Goal: Transaction & Acquisition: Purchase product/service

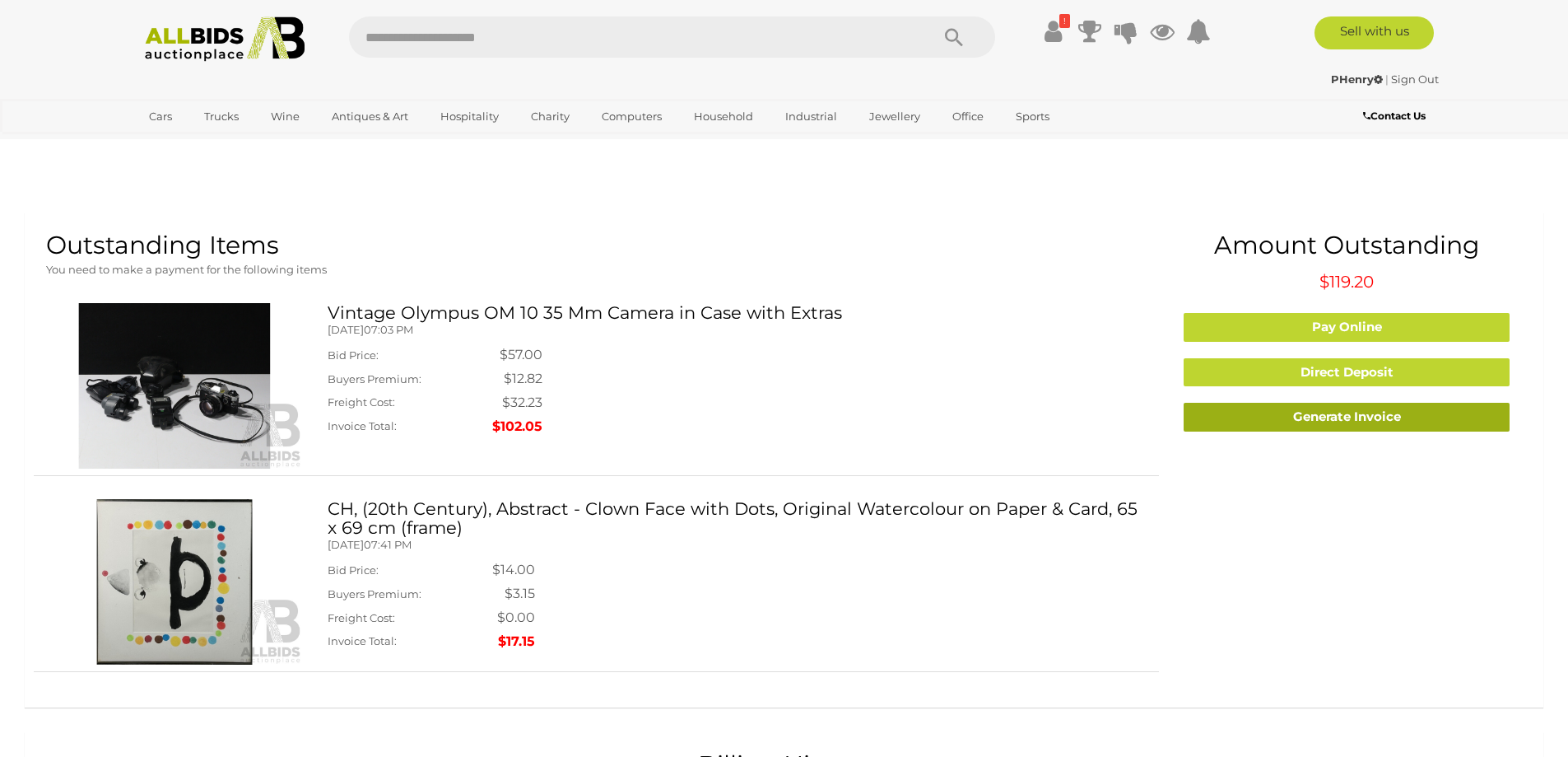
click at [1257, 402] on link "Generate Invoice" at bounding box center [1345, 417] width 326 height 29
click at [802, 330] on div "Vintage Olympus OM 10 35 Mm Camera in Case with Extras Friday, August 08, 2025 …" at bounding box center [737, 370] width 844 height 136
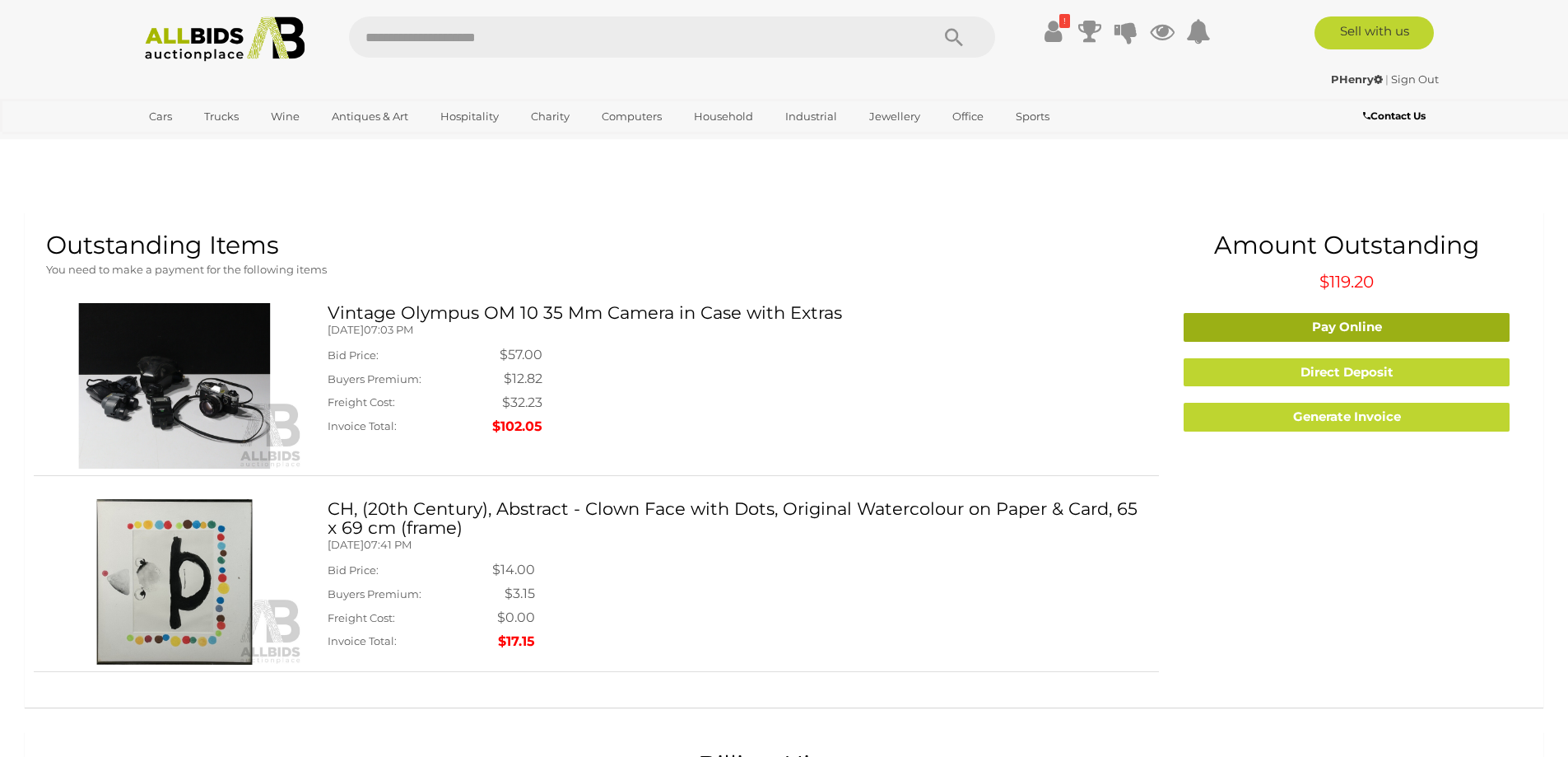
click at [1253, 312] on link "Pay Online" at bounding box center [1345, 327] width 326 height 29
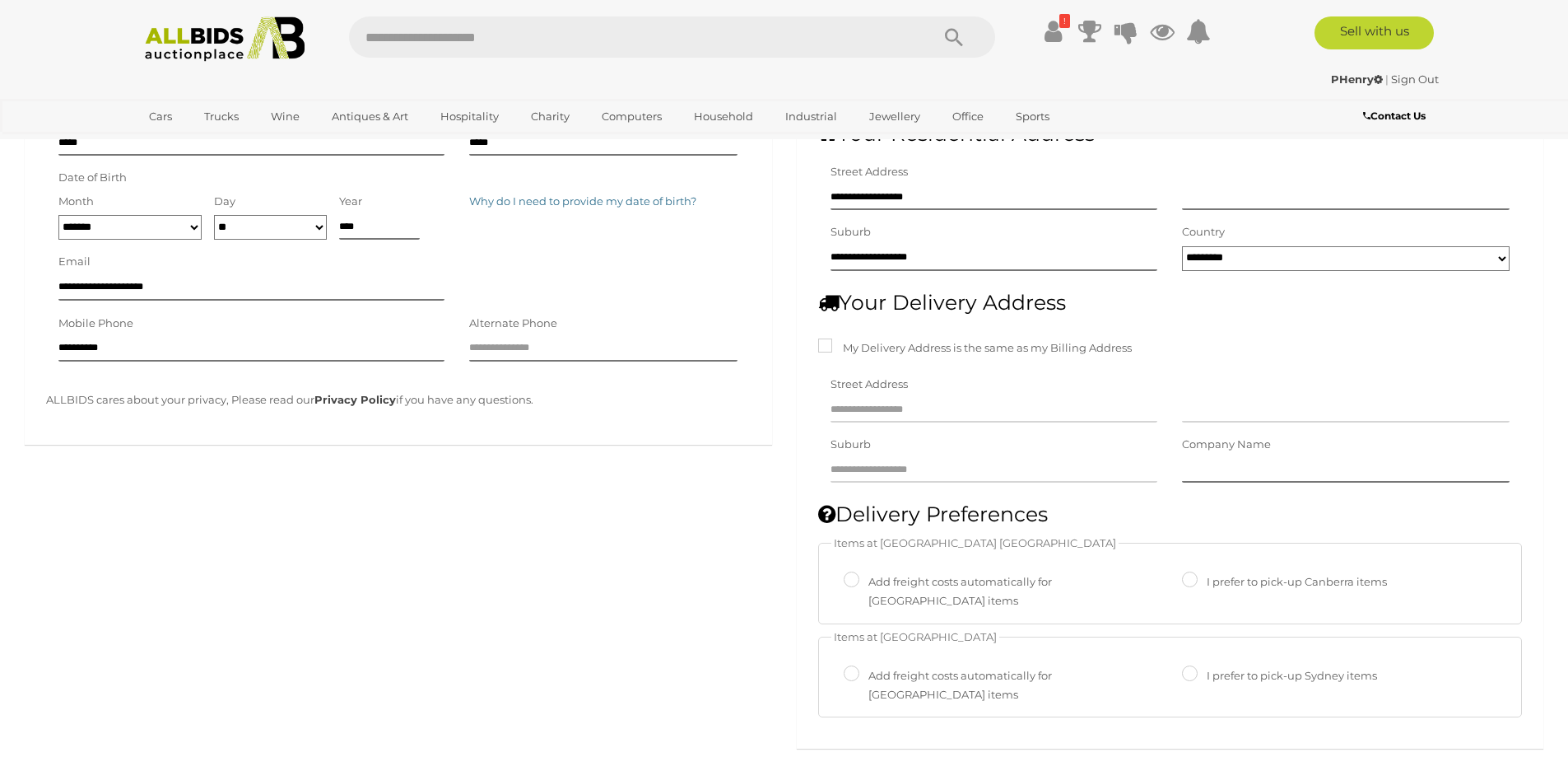
scroll to position [550, 0]
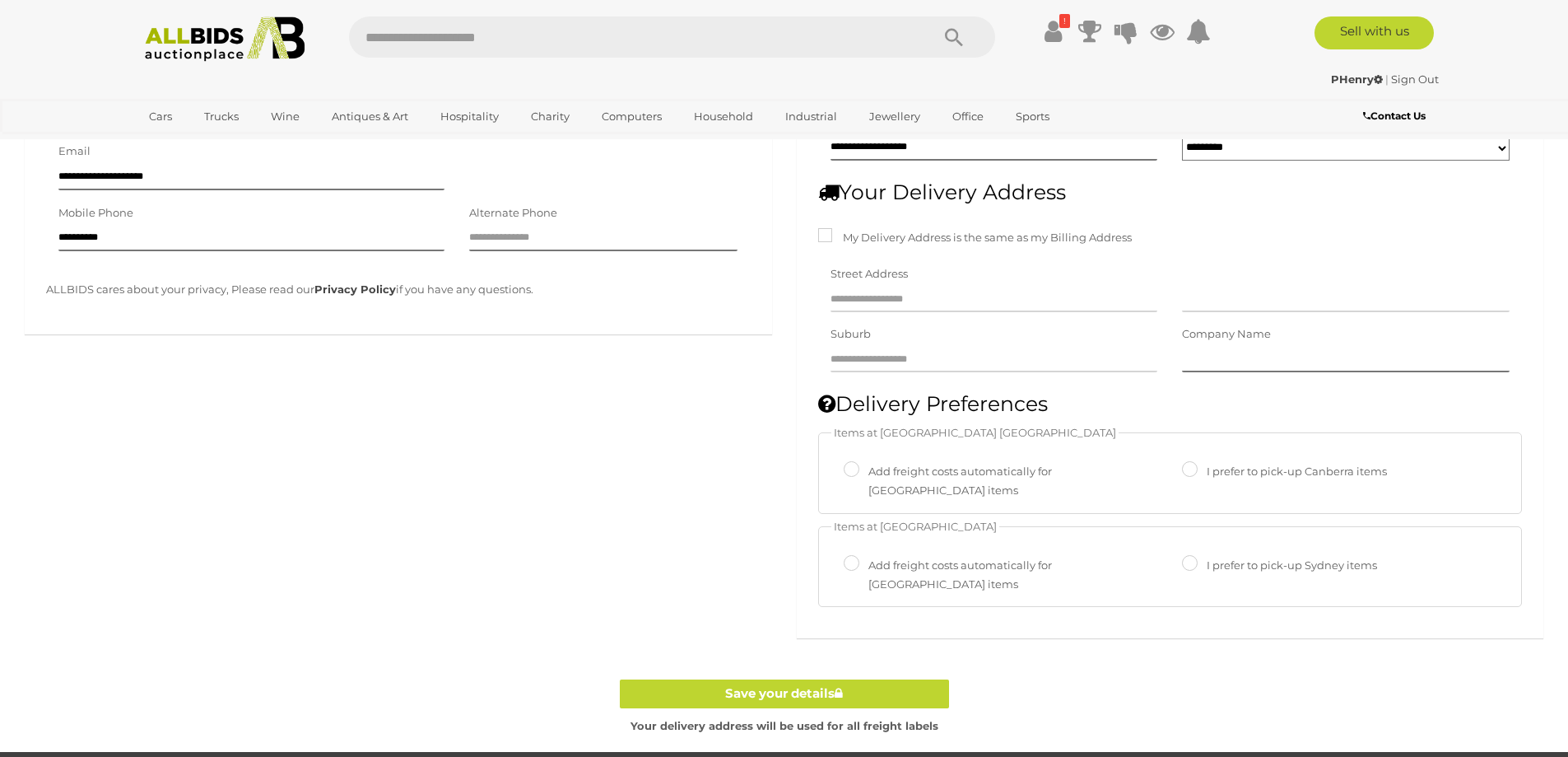
click at [920, 556] on label "Add freight costs automatically for Sydney items" at bounding box center [993, 575] width 298 height 39
click at [856, 679] on link "Save your details" at bounding box center [784, 693] width 329 height 29
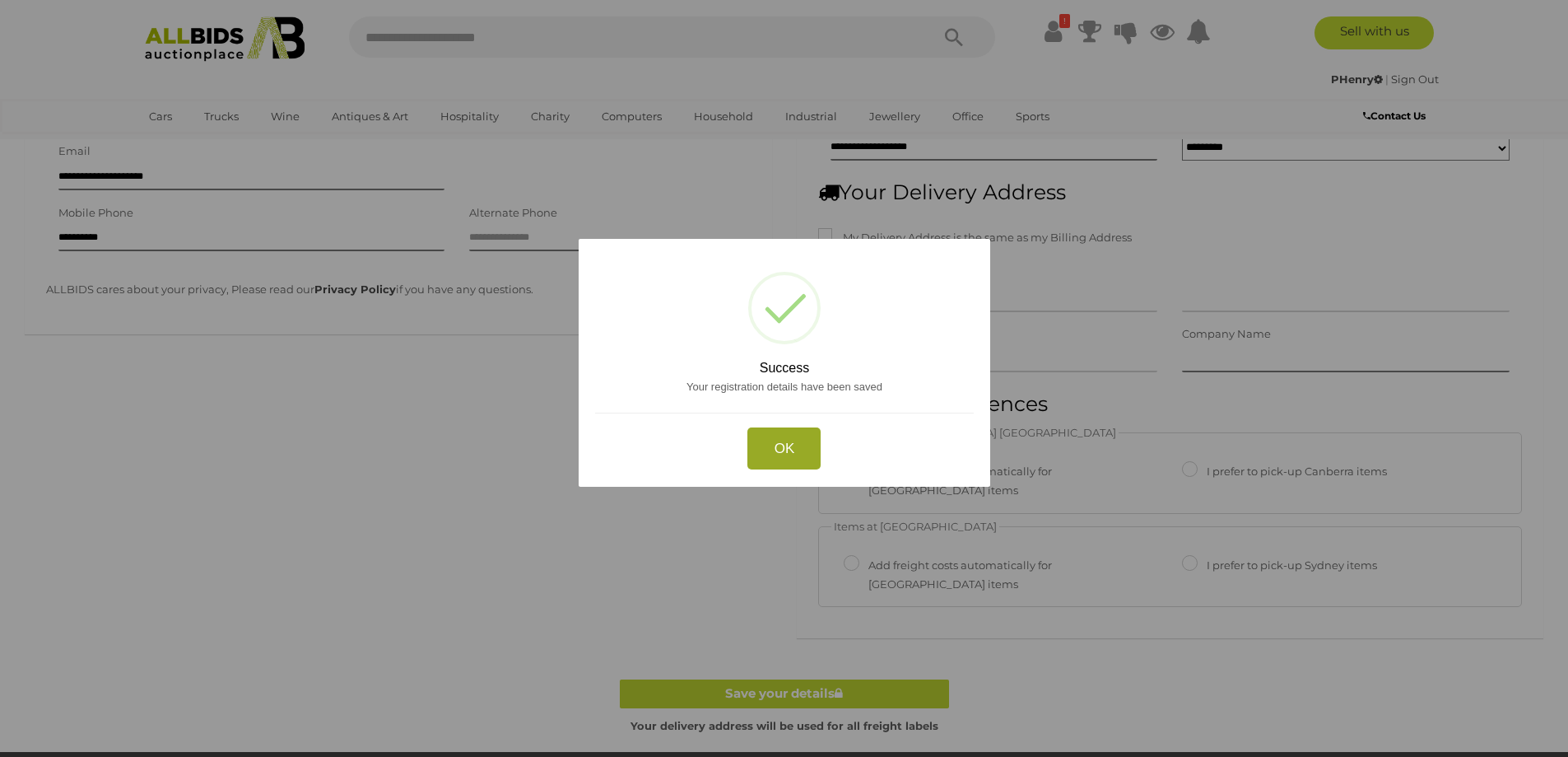
click at [783, 449] on button "OK" at bounding box center [784, 448] width 74 height 42
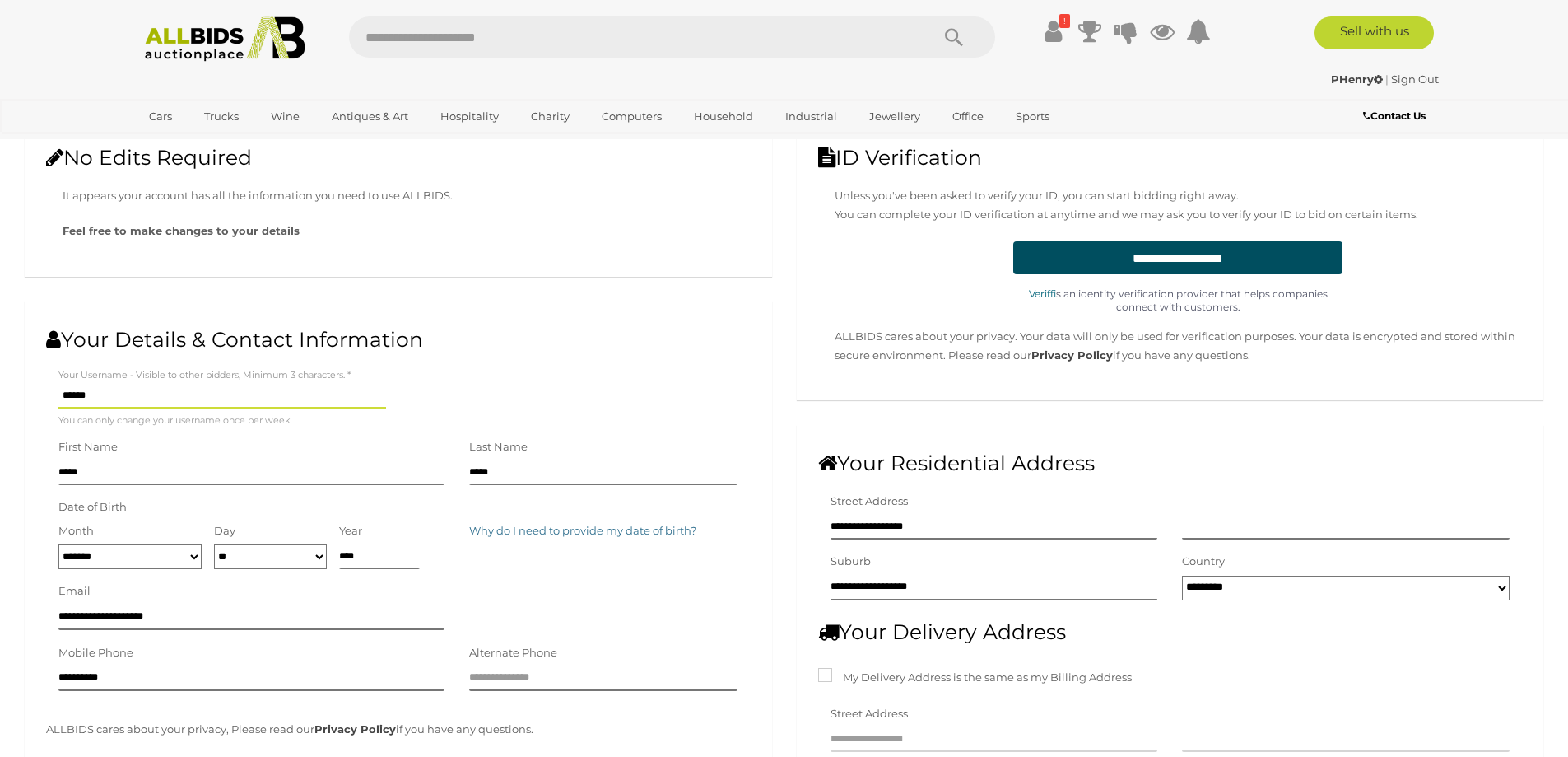
scroll to position [0, 0]
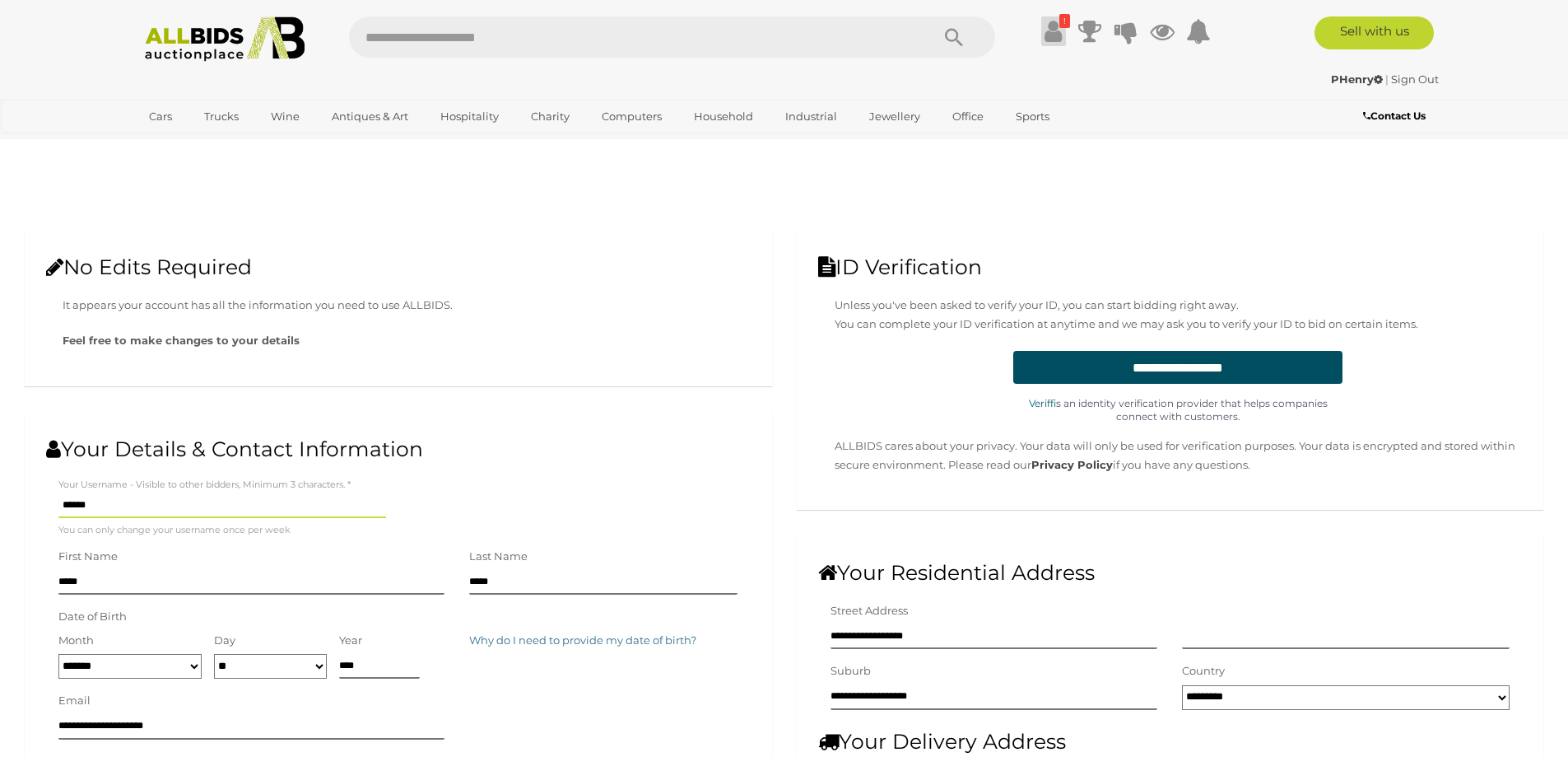
click at [1057, 28] on icon at bounding box center [1053, 31] width 17 height 30
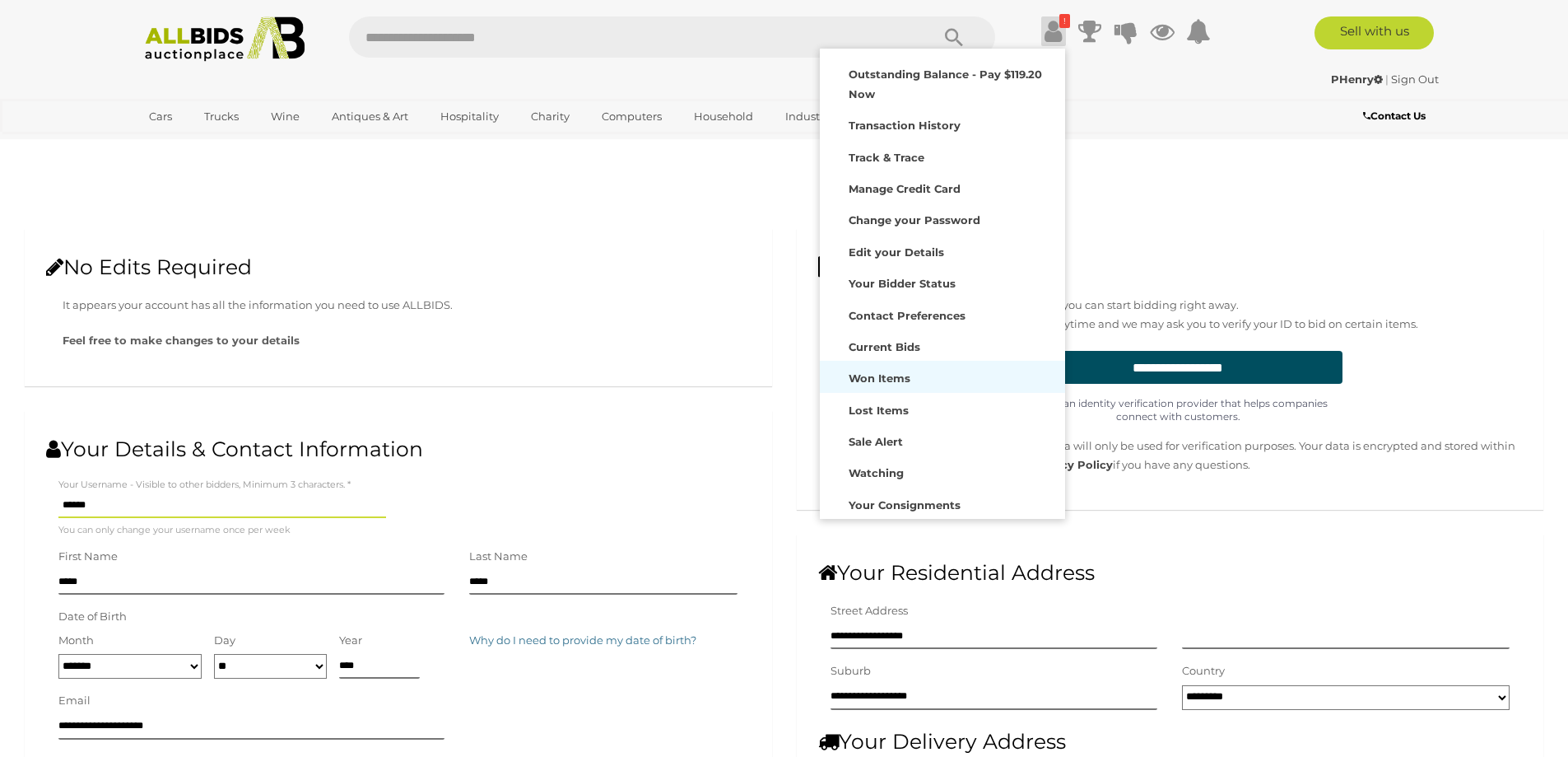
click at [907, 385] on div "Won Items" at bounding box center [942, 376] width 237 height 23
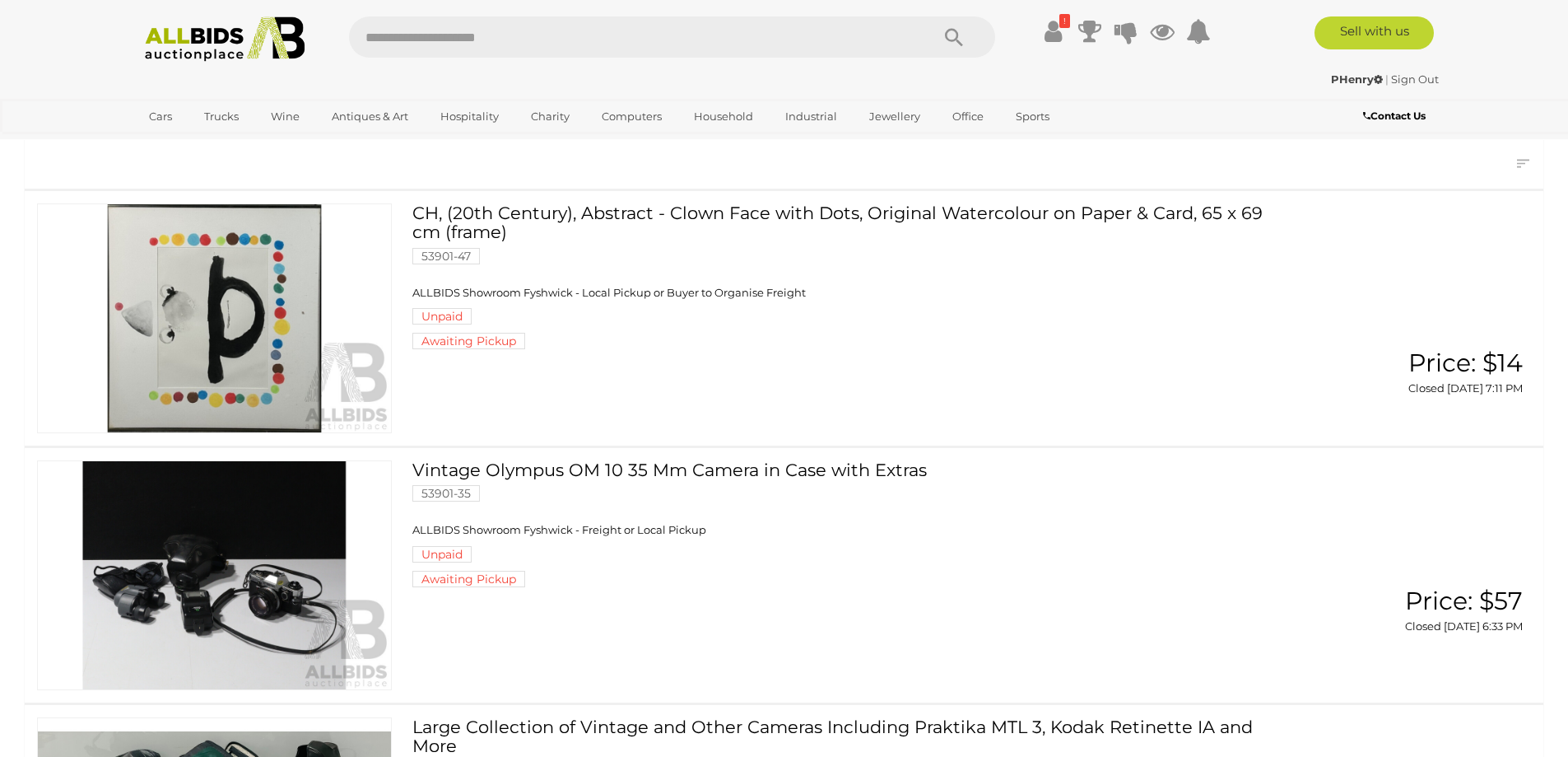
scroll to position [330, 0]
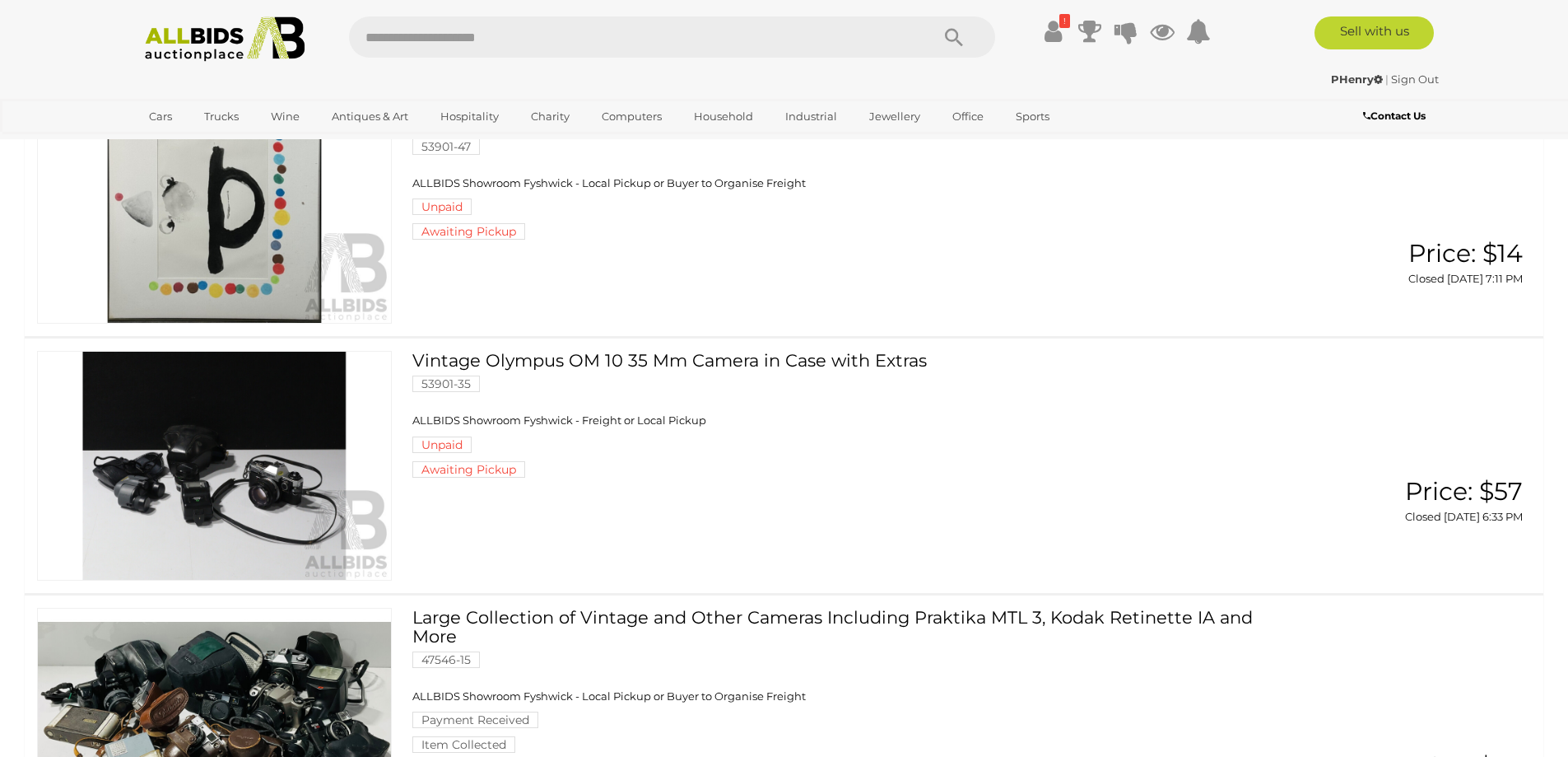
click at [566, 351] on link "Vintage Olympus OM 10 35 Mm Camera in Case with Extras 53901-35 ALLBIDS Showroo…" at bounding box center [851, 414] width 853 height 127
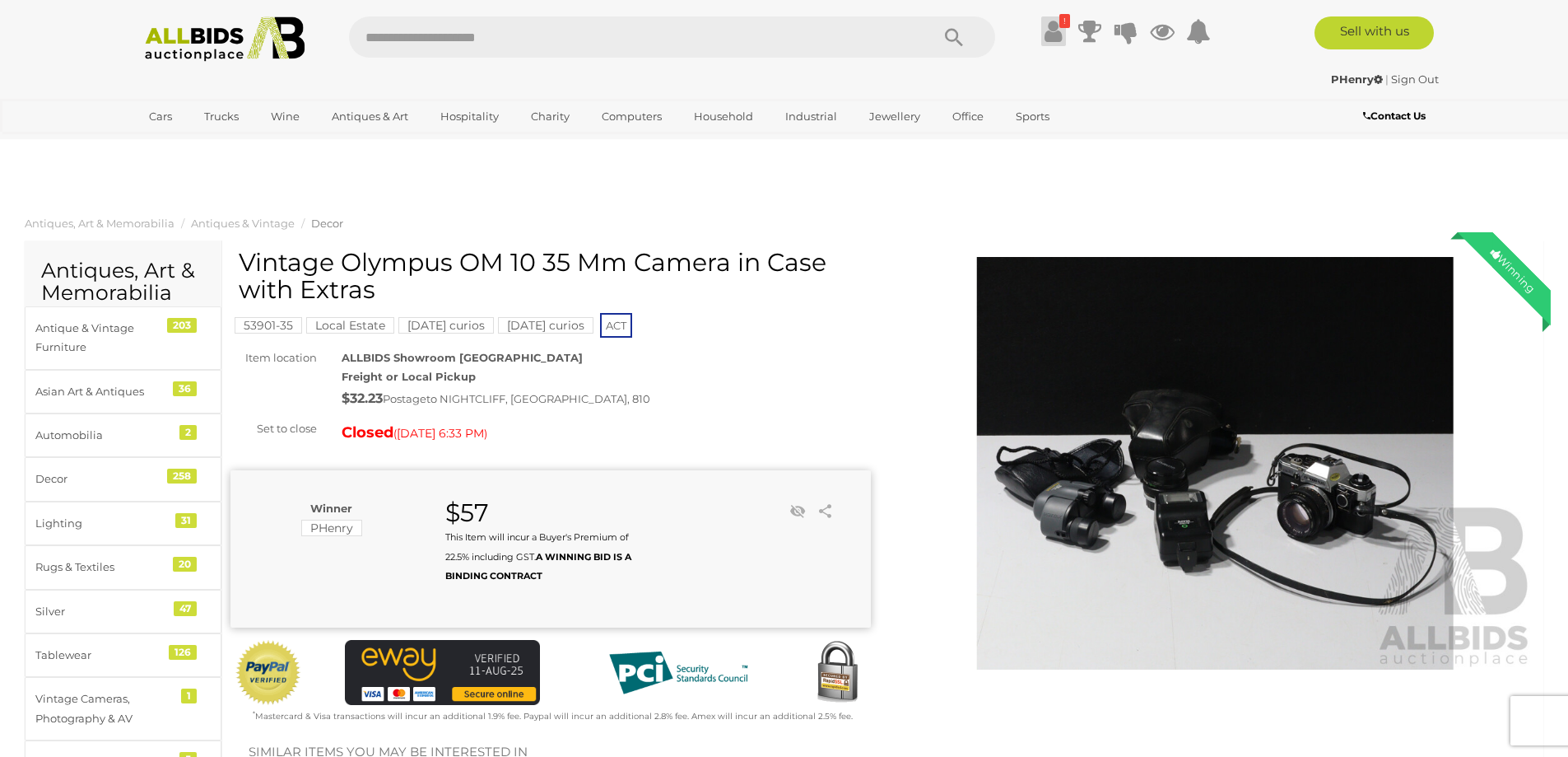
click at [1061, 35] on link "!" at bounding box center [1054, 31] width 25 height 30
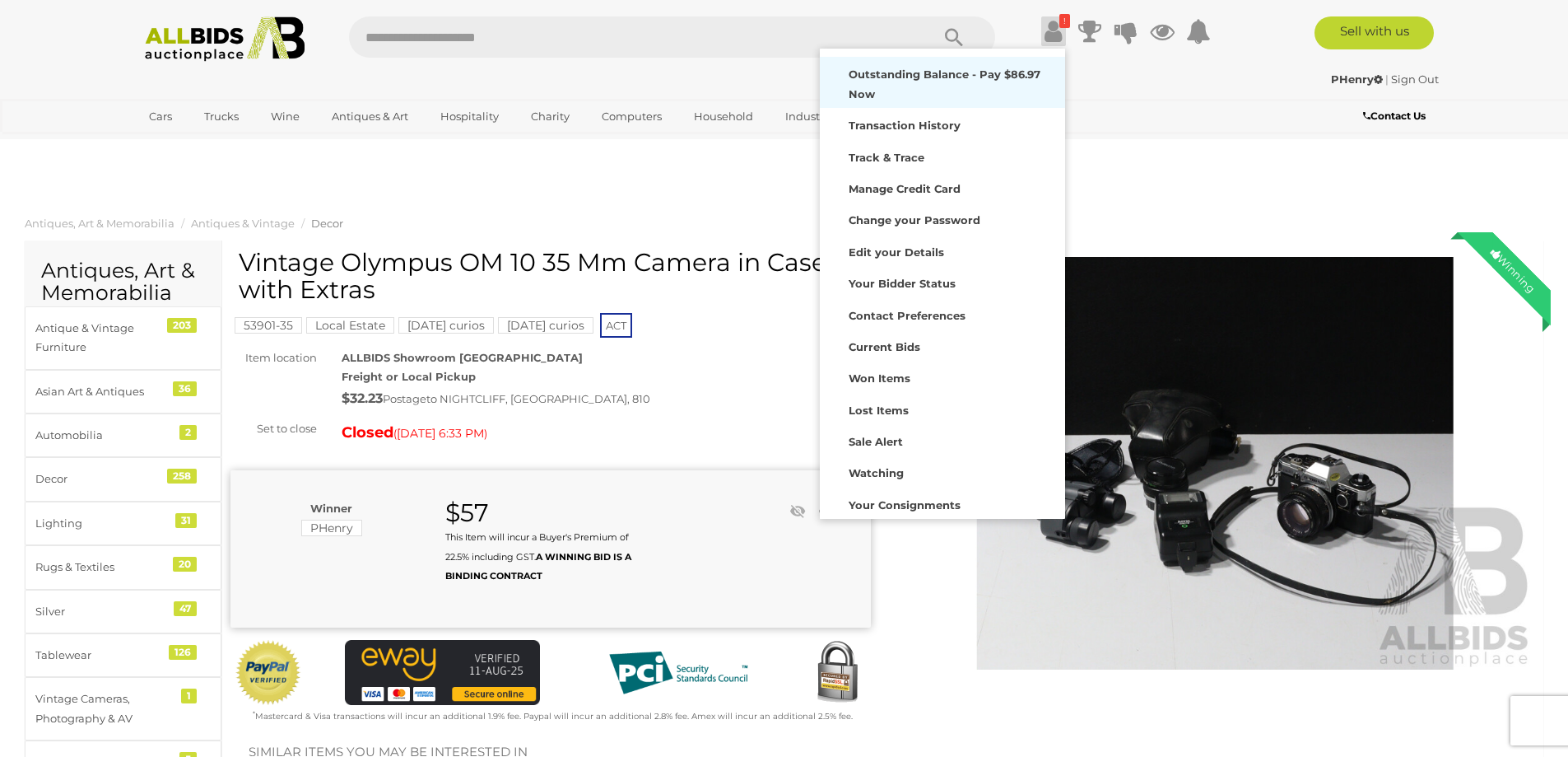
click at [894, 75] on strong "Outstanding Balance - Pay $86.97 Now" at bounding box center [944, 84] width 192 height 32
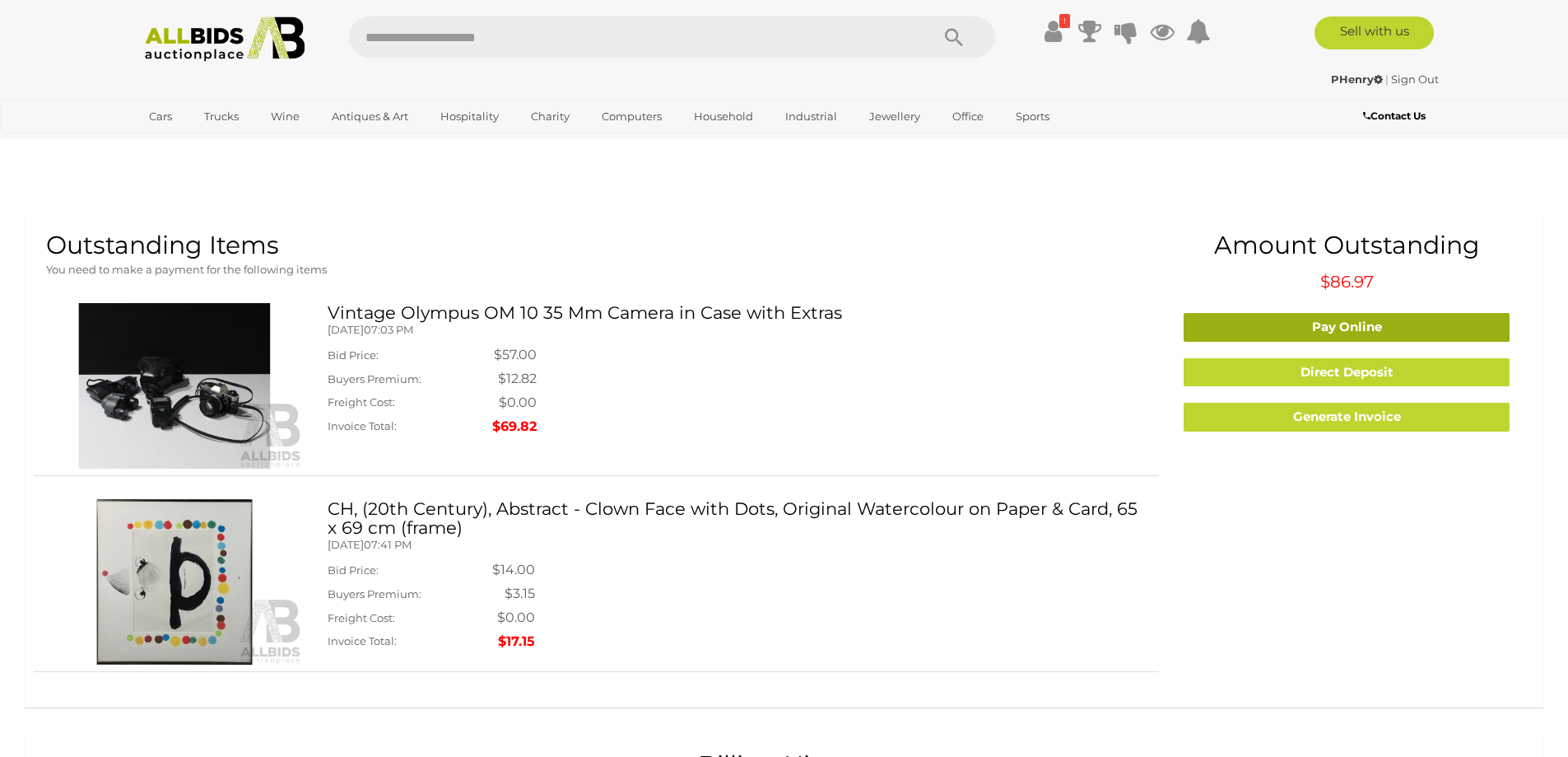
click at [1277, 312] on link "Pay Online" at bounding box center [1345, 327] width 326 height 29
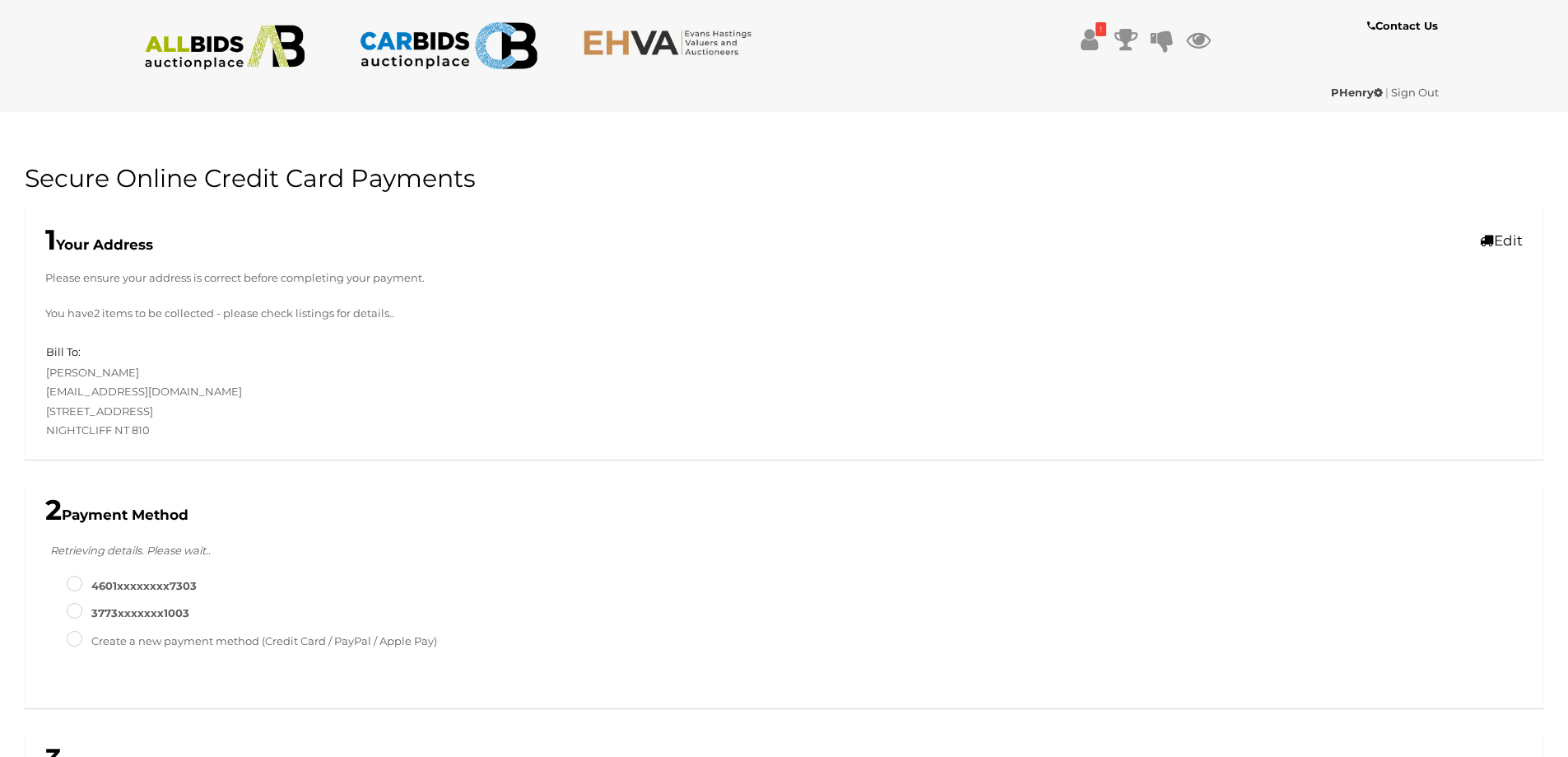
scroll to position [517, 0]
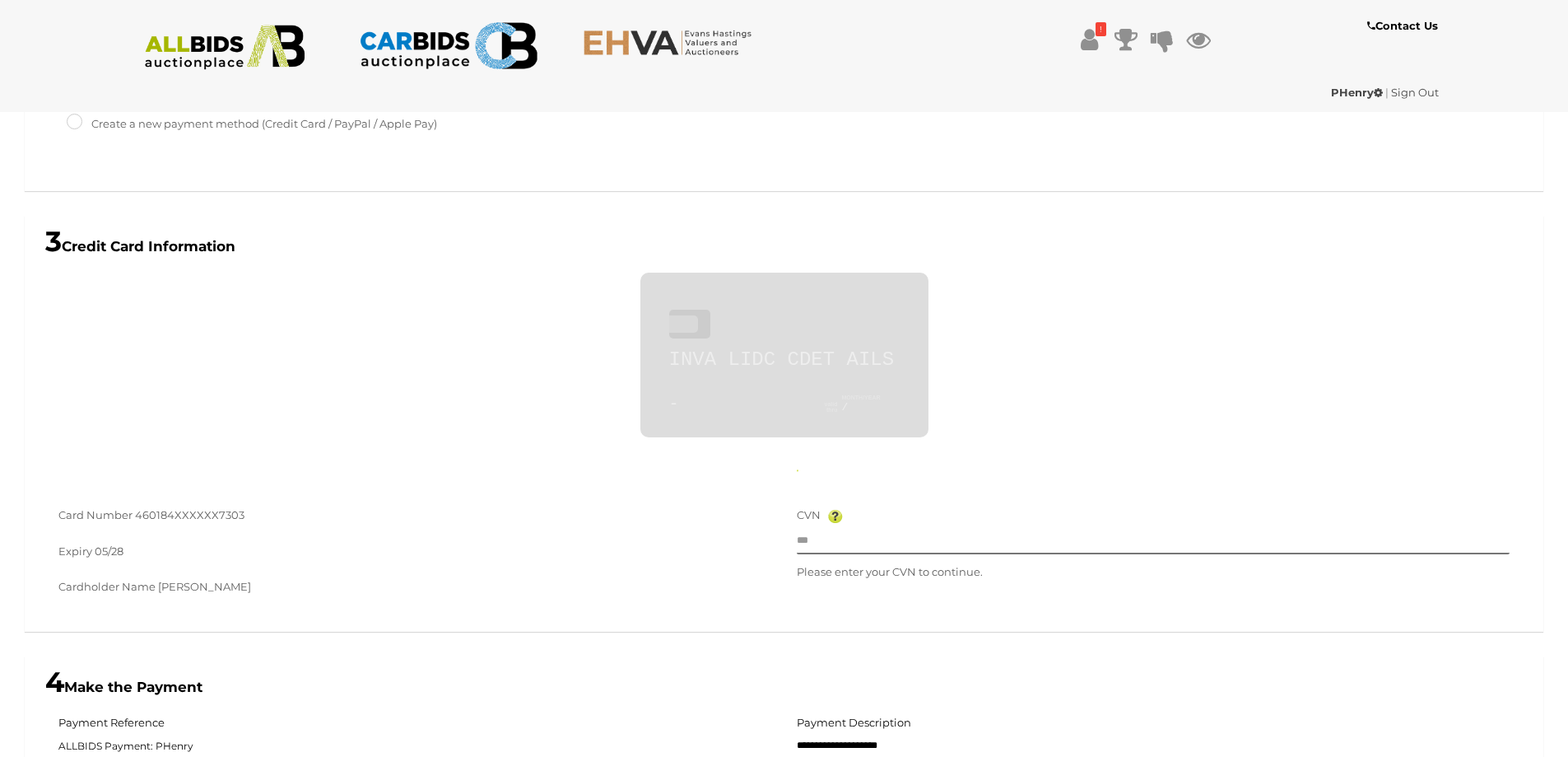
type input "**********"
click at [897, 530] on input "text" at bounding box center [1153, 542] width 714 height 25
type input "***"
click at [487, 541] on div "Expiry 05/28" at bounding box center [415, 553] width 714 height 23
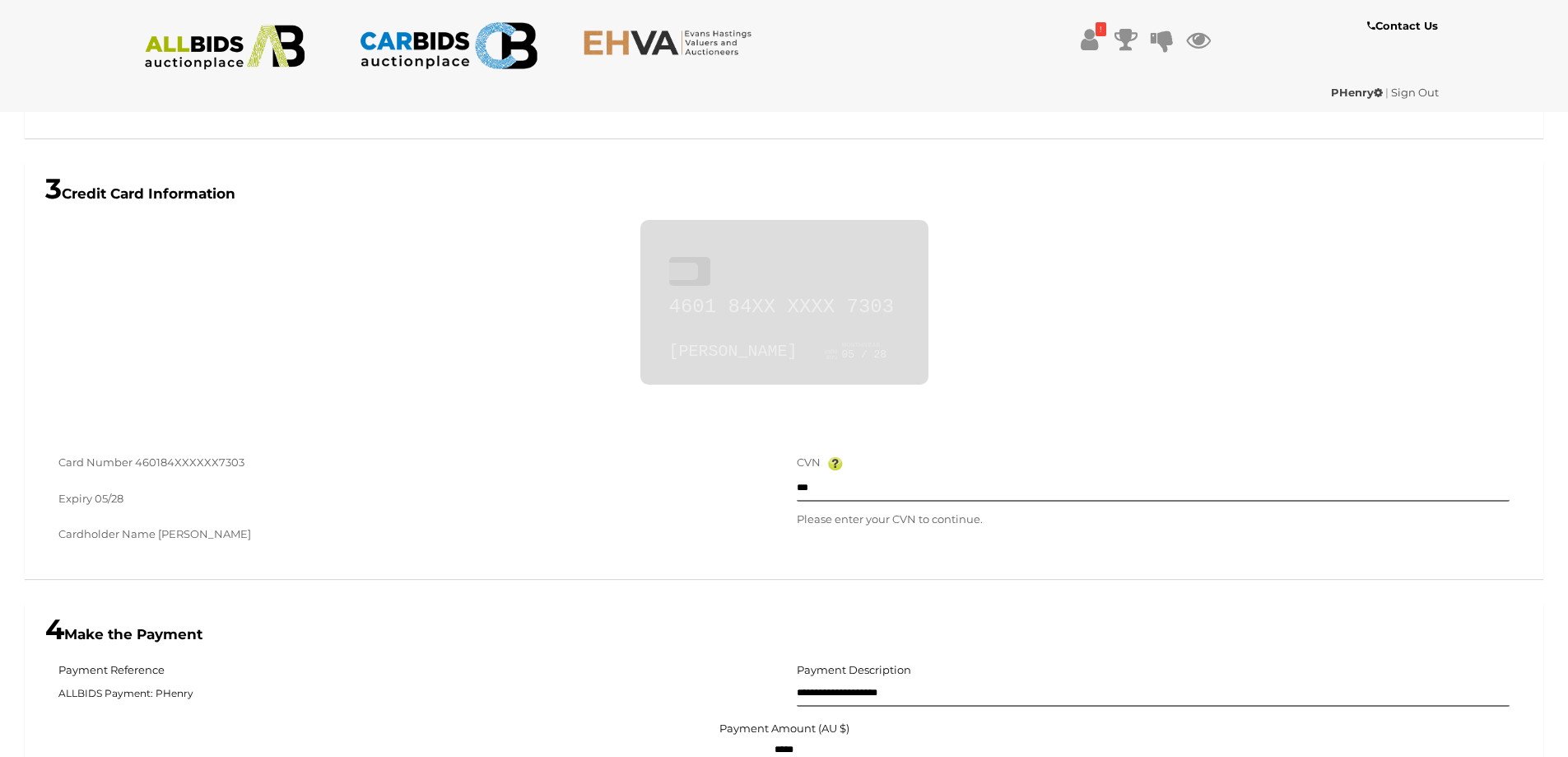
scroll to position [847, 0]
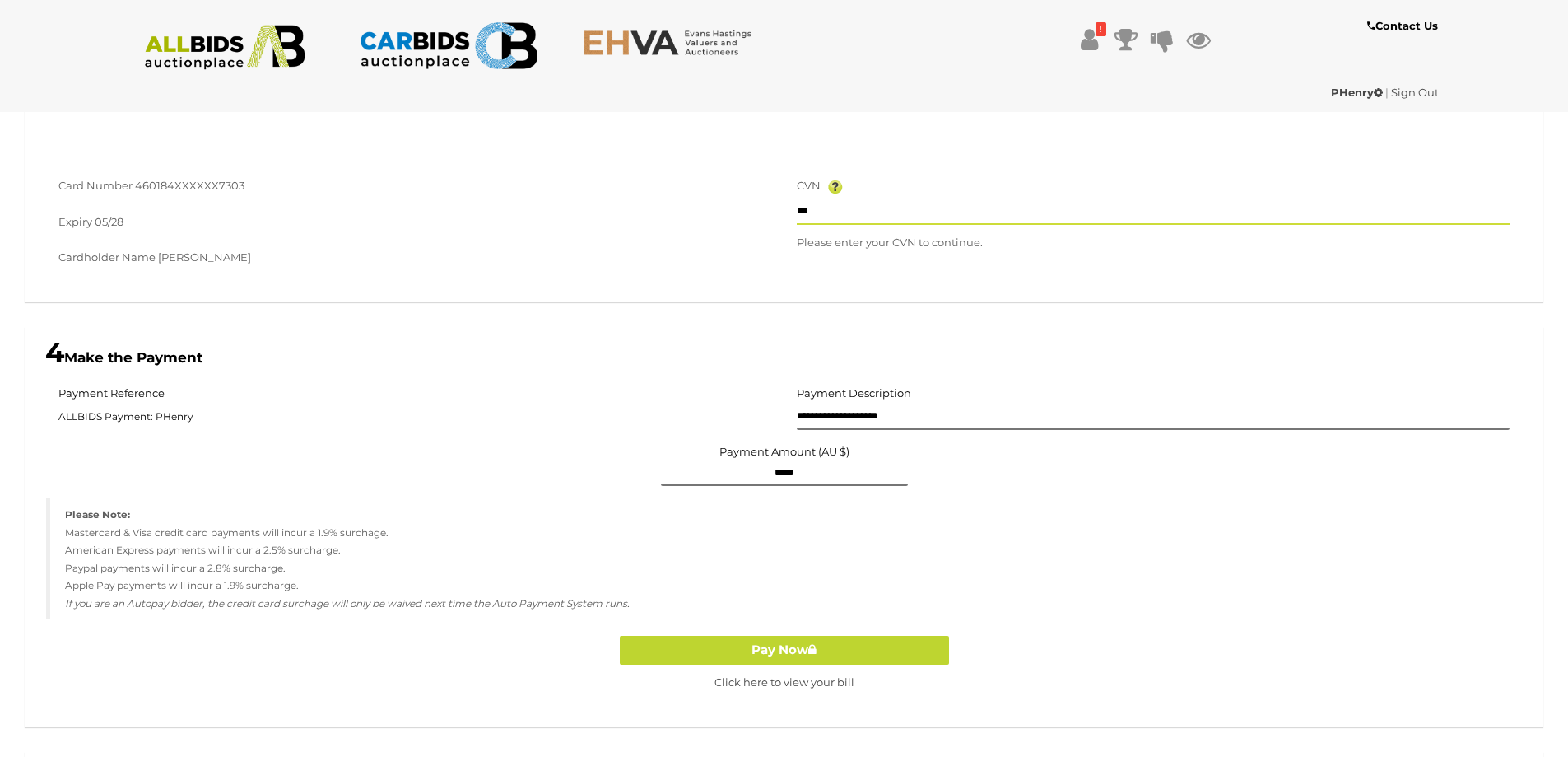
click at [848, 200] on input "***" at bounding box center [1153, 213] width 714 height 25
click at [771, 636] on button "Pay Now" at bounding box center [784, 650] width 329 height 29
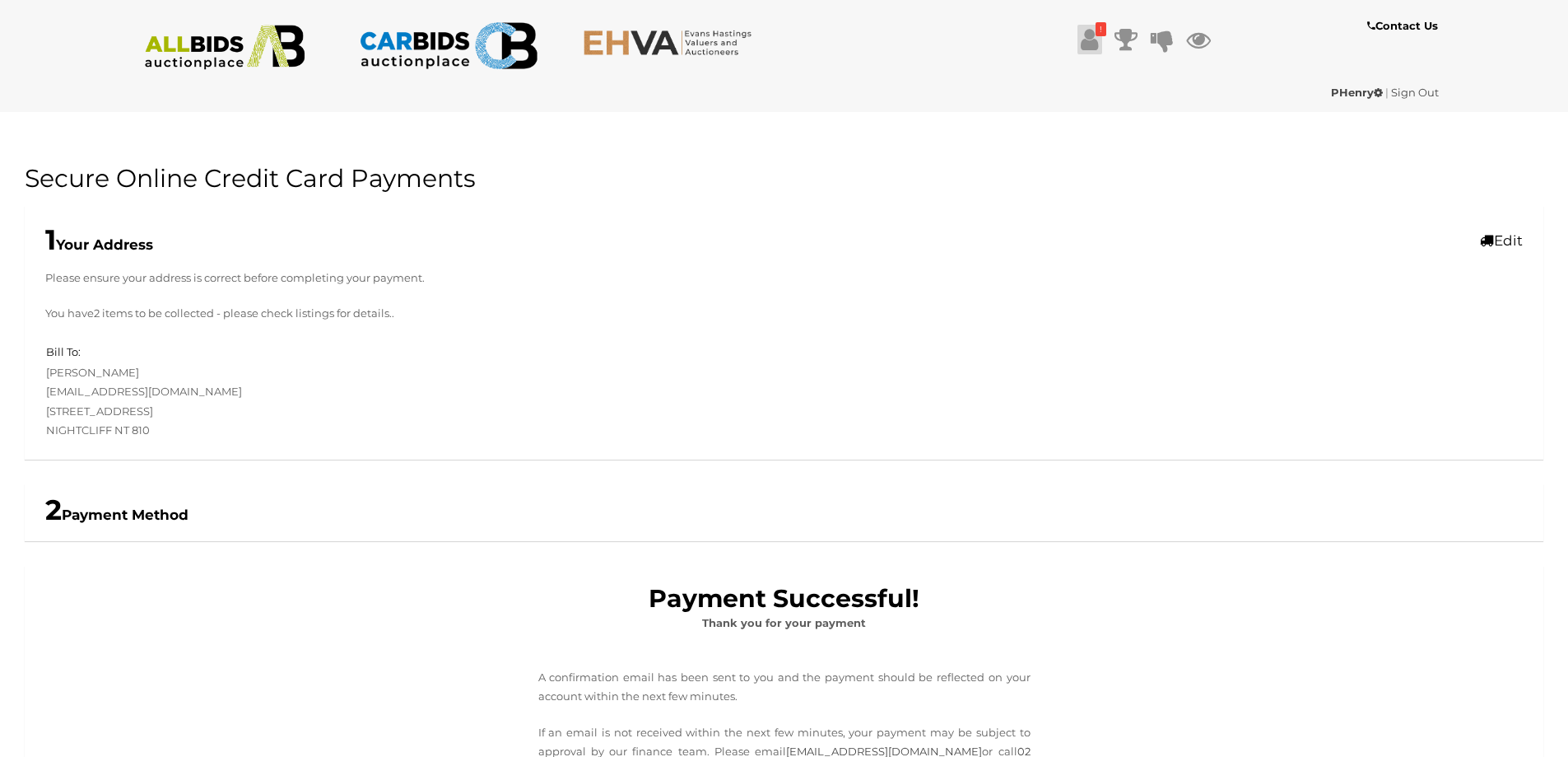
click at [1090, 51] on icon at bounding box center [1089, 40] width 17 height 30
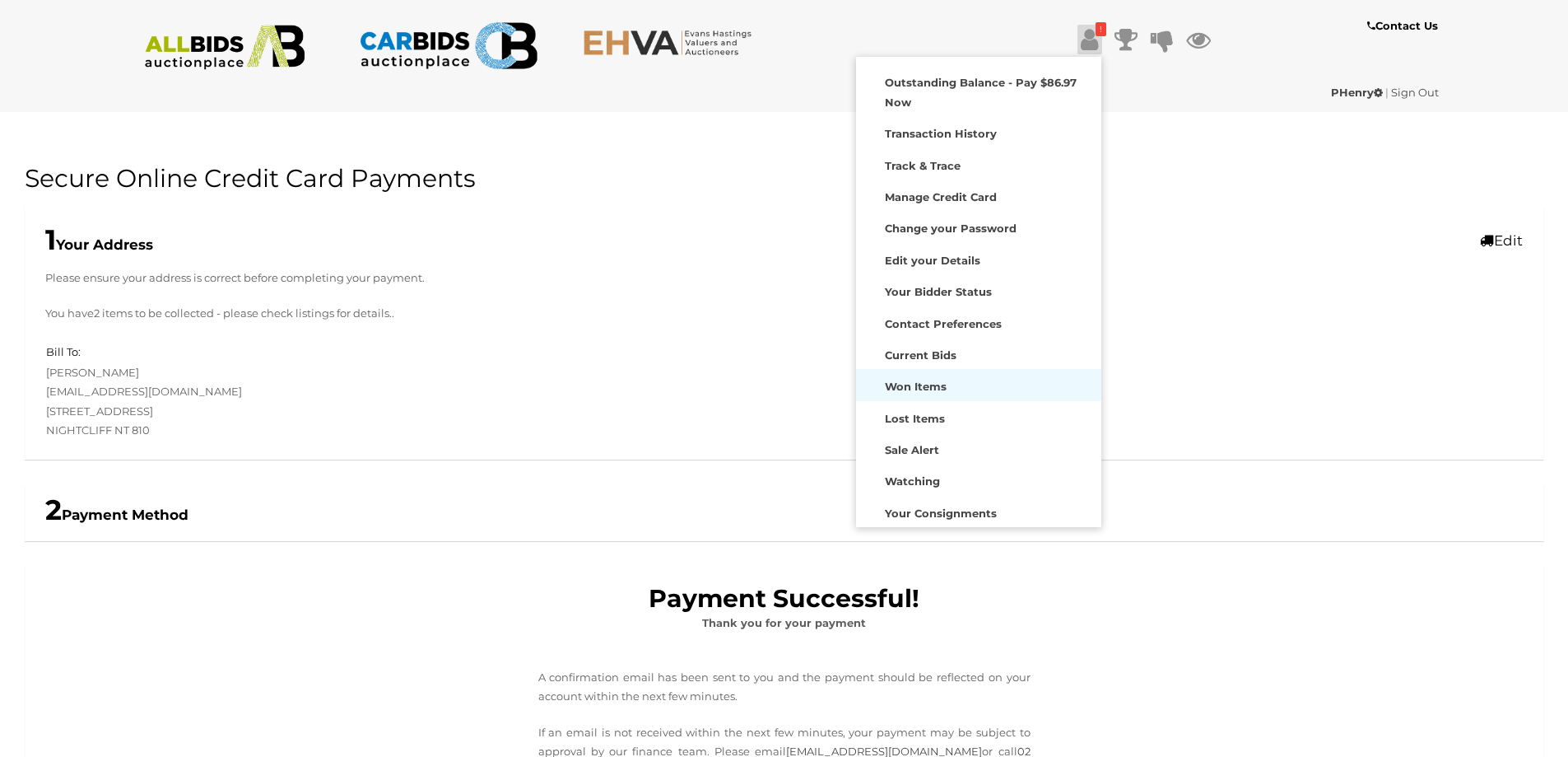
click at [929, 385] on strong "Won Items" at bounding box center [915, 386] width 62 height 13
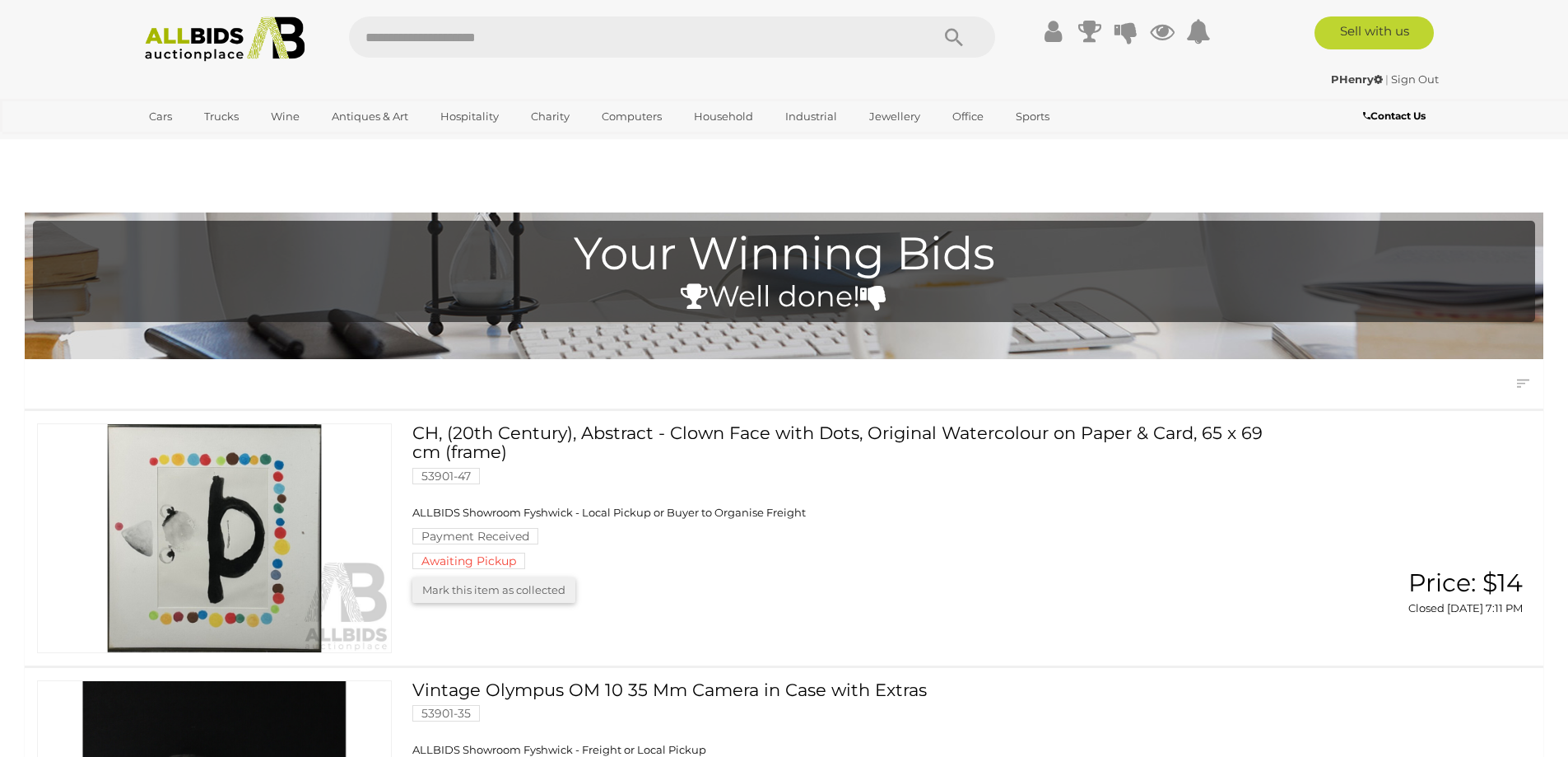
click at [602, 423] on link "CH, (20th Century), Abstract - Clown Face with Dots, Original Watercolour on Pa…" at bounding box center [851, 496] width 853 height 145
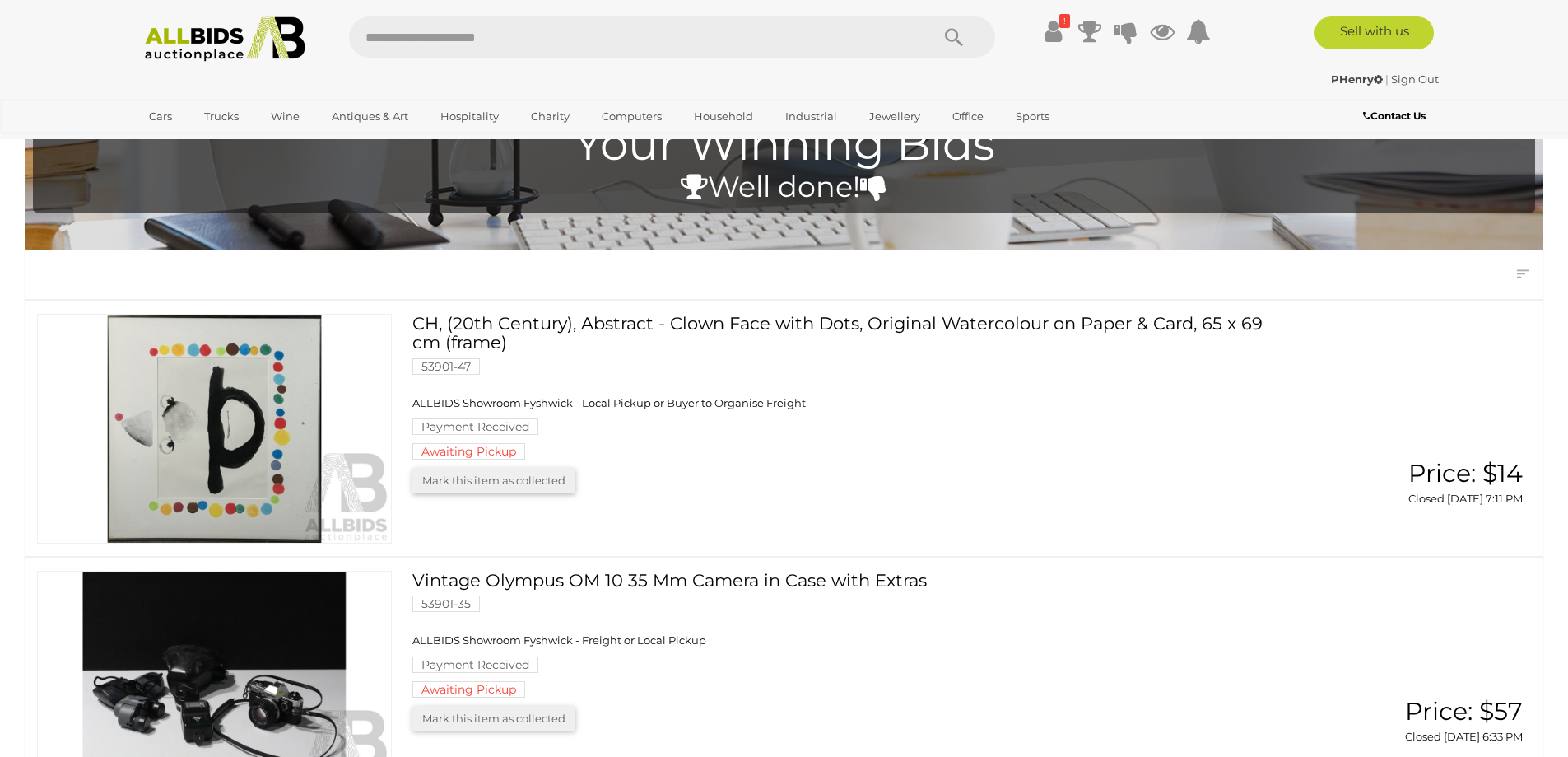
click at [714, 570] on link "Vintage Olympus OM 10 35 Mm Camera in Case with Extras 53901-35 ALLBIDS Showroo…" at bounding box center [851, 633] width 853 height 127
